Goal: Check status

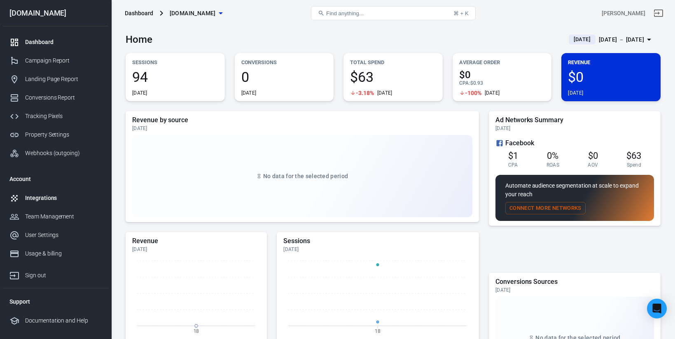
click at [45, 199] on div "Integrations" at bounding box center [63, 198] width 77 height 9
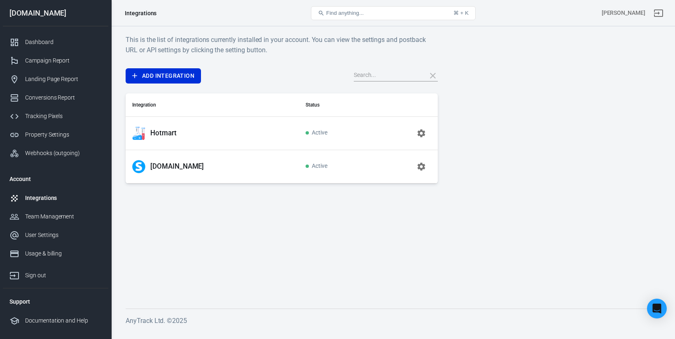
click at [171, 132] on p "Hotmart" at bounding box center [163, 133] width 26 height 9
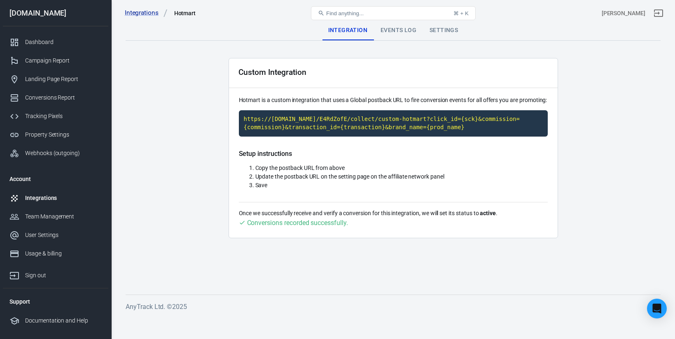
click at [399, 28] on div "Events Log" at bounding box center [398, 31] width 49 height 20
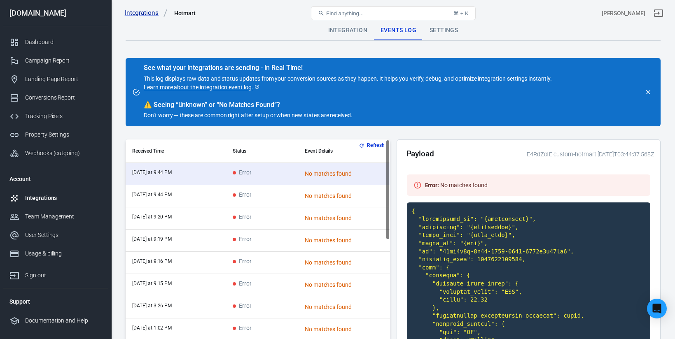
click at [367, 148] on button "Refresh" at bounding box center [372, 145] width 31 height 9
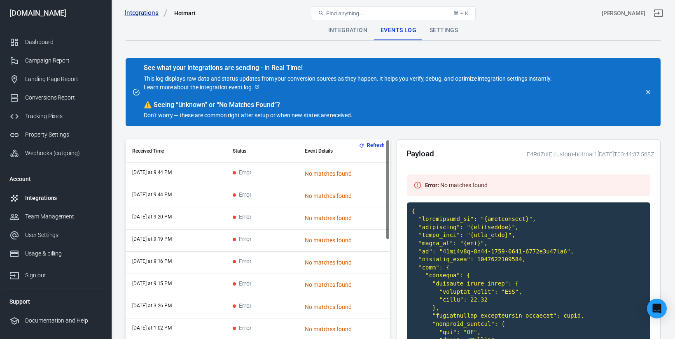
click at [218, 192] on td "today at 9:44 PM" at bounding box center [176, 196] width 101 height 22
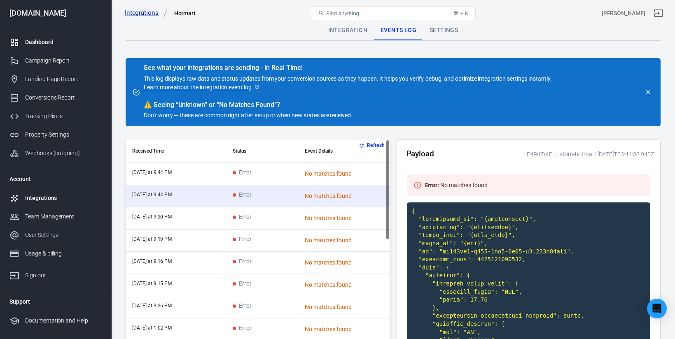
click at [66, 39] on div "Dashboard" at bounding box center [63, 42] width 77 height 9
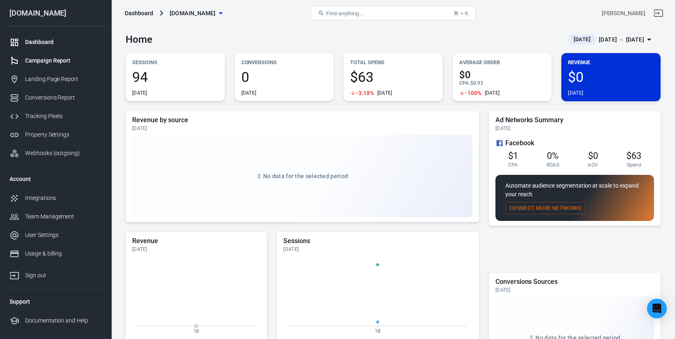
click at [56, 58] on div "Campaign Report" at bounding box center [63, 60] width 77 height 9
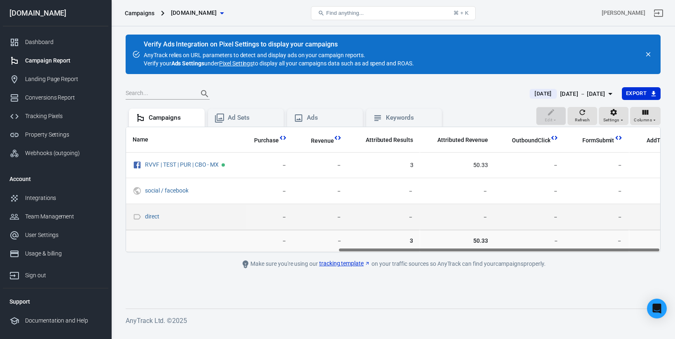
scroll to position [0, 351]
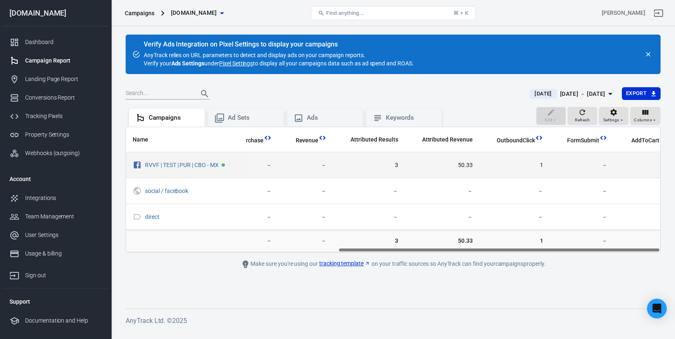
scroll to position [0, 351]
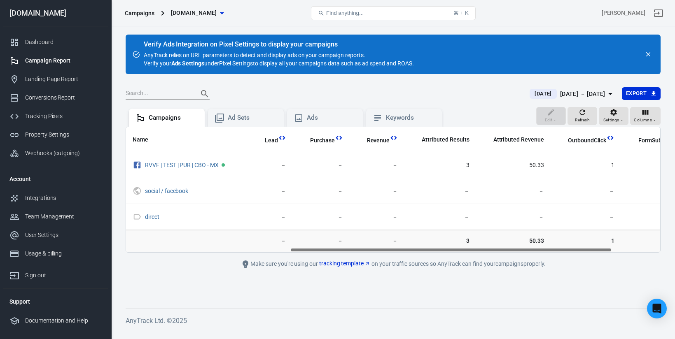
scroll to position [0, 272]
click at [45, 149] on div "Webhooks (outgoing)" at bounding box center [63, 153] width 77 height 9
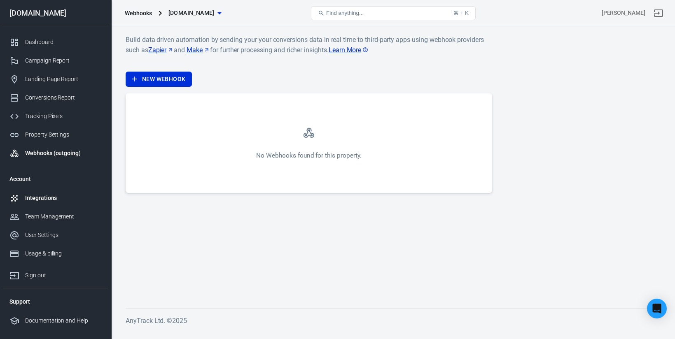
click at [41, 204] on link "Integrations" at bounding box center [55, 198] width 105 height 19
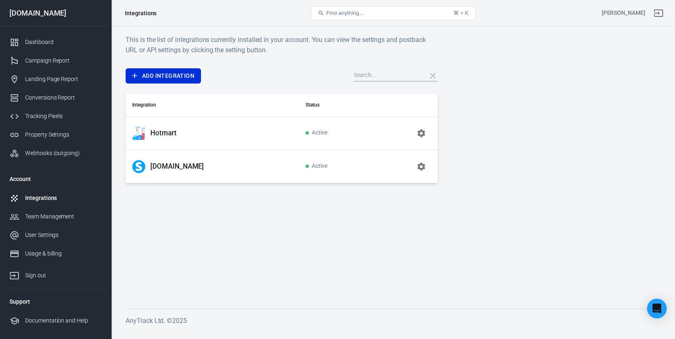
click at [166, 136] on p "Hotmart" at bounding box center [163, 133] width 26 height 9
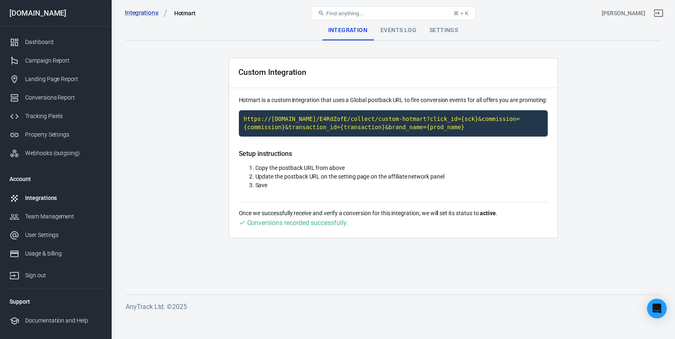
click at [436, 30] on div "Settings" at bounding box center [444, 31] width 42 height 20
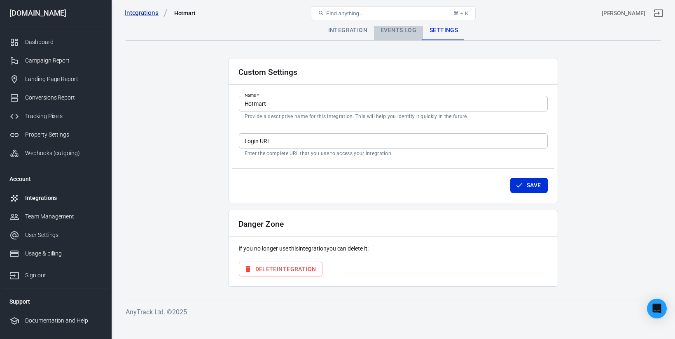
click at [397, 35] on div "Events Log" at bounding box center [398, 31] width 49 height 20
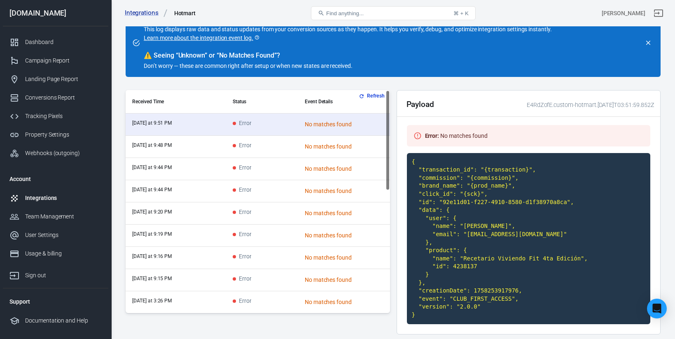
scroll to position [62, 0]
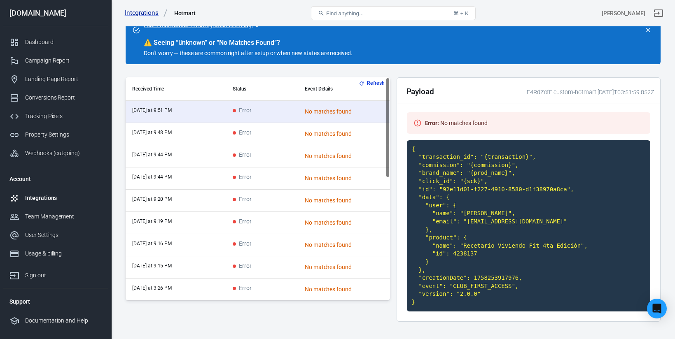
click at [262, 131] on td "Error" at bounding box center [262, 134] width 72 height 22
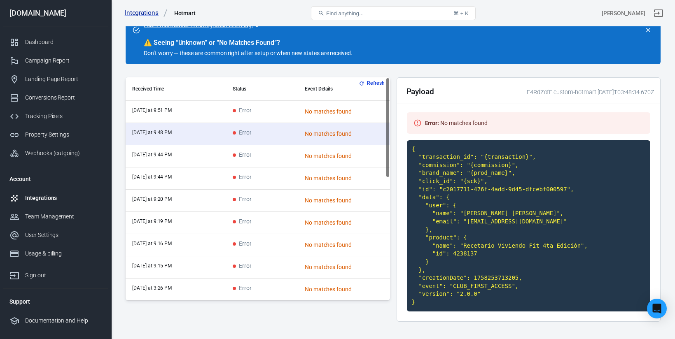
click at [433, 147] on code "{ "transaction_id": "{transaction}", "commission": "{commission}", "brand_name"…" at bounding box center [529, 225] width 244 height 171
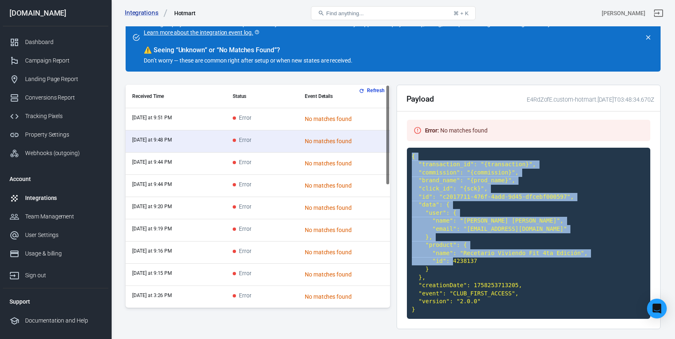
scroll to position [87, 0]
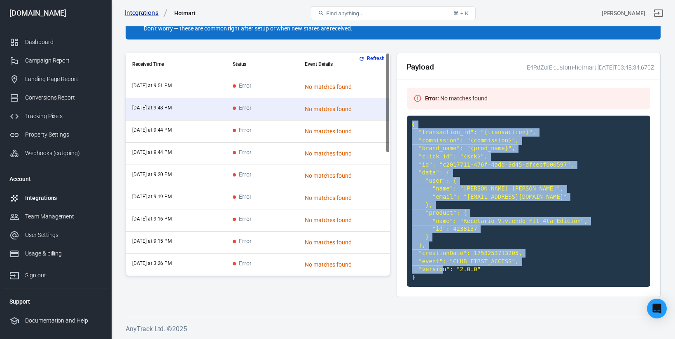
drag, startPoint x: 412, startPoint y: 199, endPoint x: 512, endPoint y: 281, distance: 129.4
click at [512, 281] on code "{ "transaction_id": "{transaction}", "commission": "{commission}", "brand_name"…" at bounding box center [529, 201] width 244 height 171
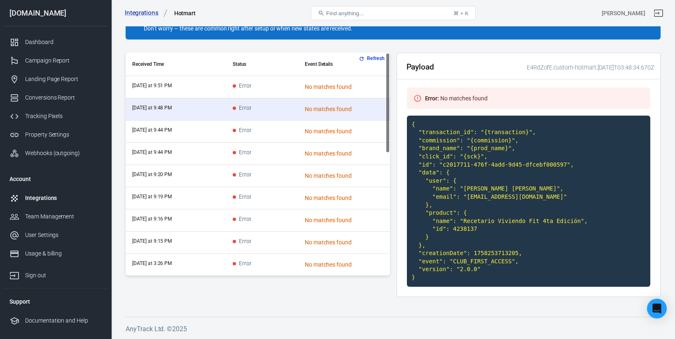
click at [183, 137] on td "today at 9:44 PM" at bounding box center [176, 132] width 101 height 22
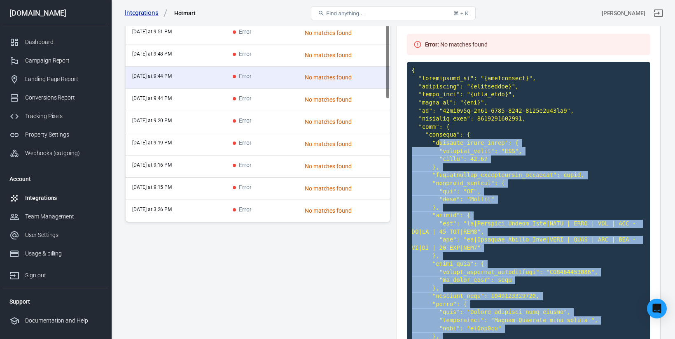
scroll to position [0, 0]
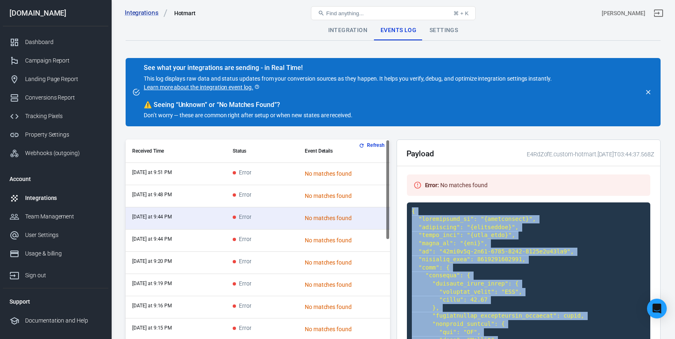
drag, startPoint x: 439, startPoint y: 278, endPoint x: 412, endPoint y: 211, distance: 71.8
copy code "{ "transaction_id": "{transaction}", "commission": "{commission}", "brand_name"…"
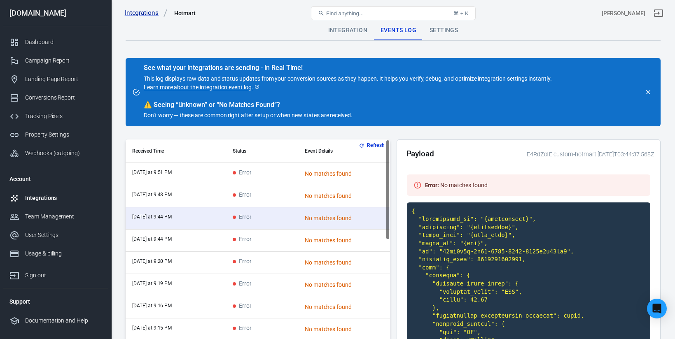
click at [183, 302] on td "today at 9:16 PM" at bounding box center [176, 308] width 101 height 22
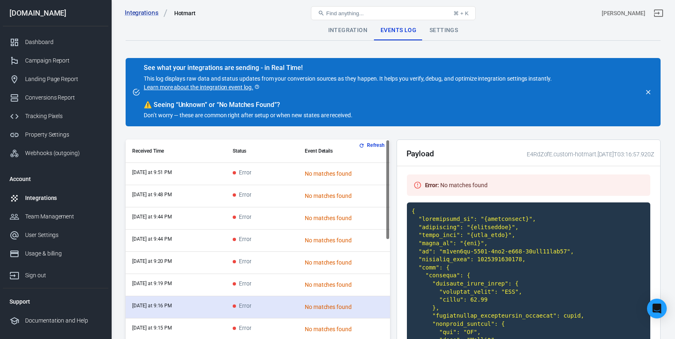
click at [177, 306] on td "today at 9:16 PM" at bounding box center [176, 308] width 101 height 22
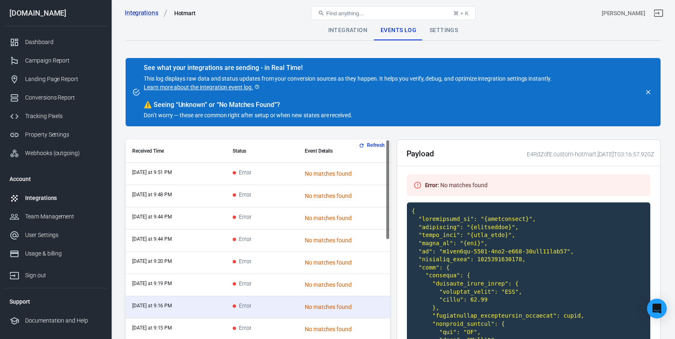
click at [177, 286] on td "today at 9:19 PM" at bounding box center [176, 285] width 101 height 22
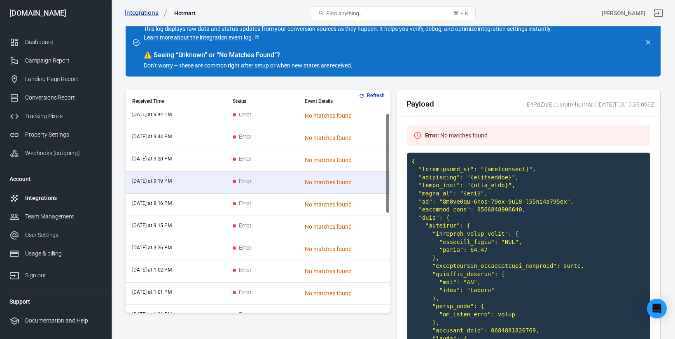
scroll to position [64, 0]
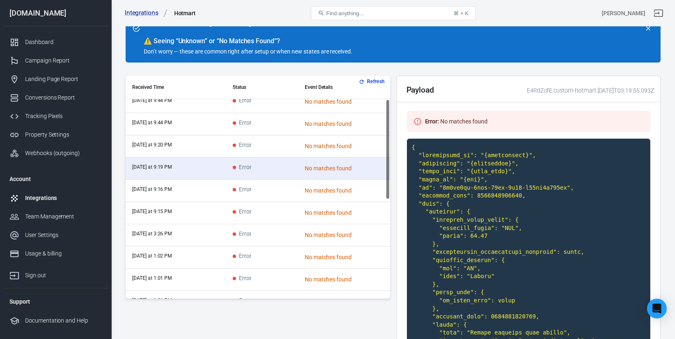
click at [222, 255] on td "today at 1:02 PM" at bounding box center [176, 258] width 101 height 22
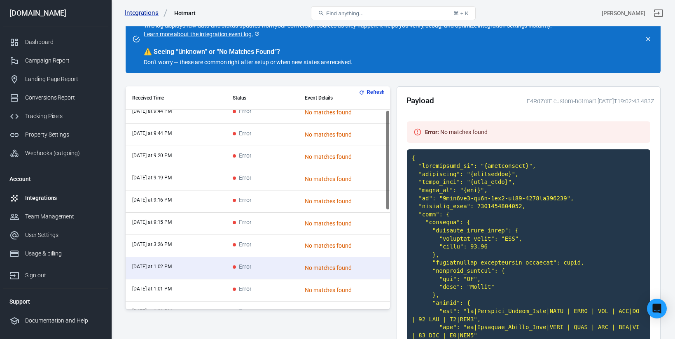
scroll to position [0, 0]
